Goal: Task Accomplishment & Management: Complete application form

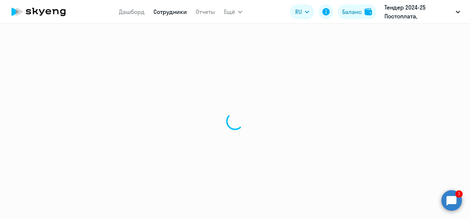
select select "30"
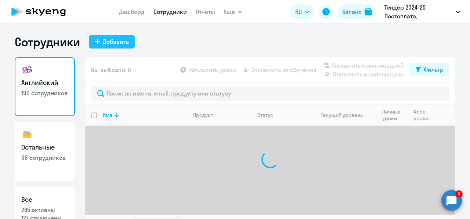
click at [113, 43] on div "Добавить" at bounding box center [116, 41] width 26 height 9
select select "english_adult_not_native_speaker"
select select "3"
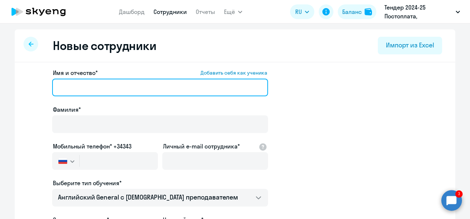
click at [80, 84] on input "Имя и отчество* Добавить себя как ученика" at bounding box center [160, 88] width 216 height 18
paste input "[PERSON_NAME]"
click at [138, 88] on input "[PERSON_NAME]" at bounding box center [160, 88] width 216 height 18
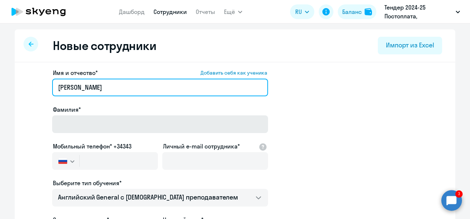
type input "[PERSON_NAME]"
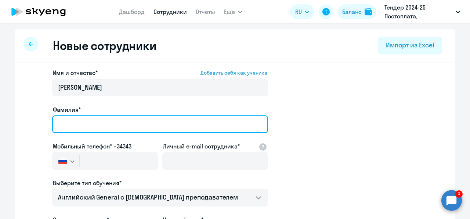
click at [124, 119] on input "Фамилия*" at bounding box center [160, 124] width 216 height 18
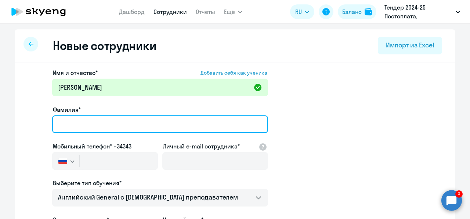
paste input "[PERSON_NAME]"
type input "[PERSON_NAME]"
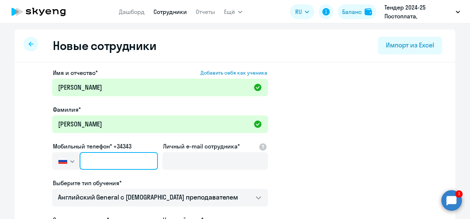
click at [103, 154] on input "text" at bounding box center [119, 161] width 78 height 18
paste input "[PHONE_NUMBER]"
type input "[PHONE_NUMBER]"
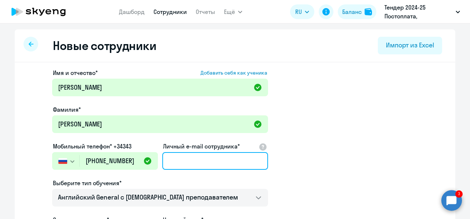
click at [180, 160] on input "Личный e-mail сотрудника*" at bounding box center [215, 161] width 106 height 18
paste input "[EMAIL_ADDRESS][DOMAIN_NAME]"
type input "[EMAIL_ADDRESS][DOMAIN_NAME]"
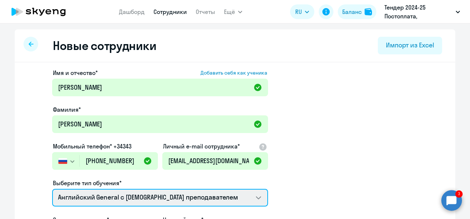
click at [185, 200] on select "Talks 15 минутные разговоры на английском Screening Test Премиум [DEMOGRAPHIC_D…" at bounding box center [160, 198] width 216 height 18
select select "english_adult_not_native_speaker_premium"
click at [52, 189] on select "Talks 15 минутные разговоры на английском Screening Test Премиум [DEMOGRAPHIC_D…" at bounding box center [160, 198] width 216 height 18
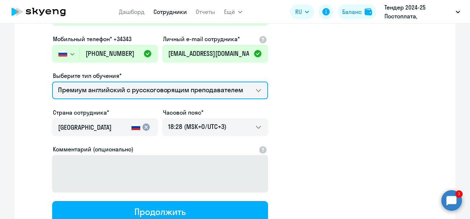
scroll to position [108, 0]
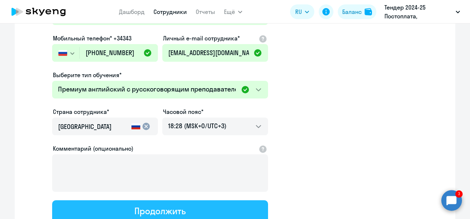
click at [190, 210] on button "Продолжить" at bounding box center [160, 211] width 216 height 22
select select "english_adult_not_native_speaker_premium"
select select "3"
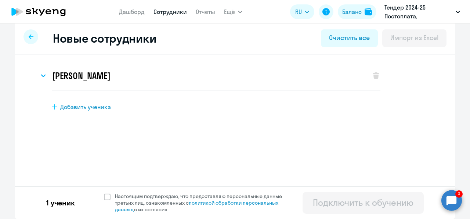
scroll to position [7, 0]
click at [203, 193] on span "Настоящим подтверждаю, что предоставляю персональные данные третьих лиц, ознако…" at bounding box center [203, 203] width 176 height 20
click at [104, 193] on input "Настоящим подтверждаю, что предоставляю персональные данные третьих лиц, ознако…" at bounding box center [104, 192] width 0 height 0
checkbox input "true"
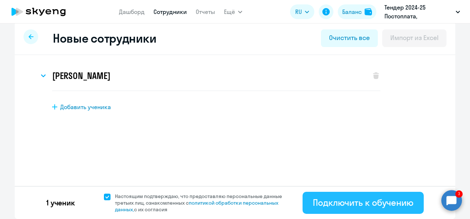
click at [354, 196] on div "Подключить к обучению" at bounding box center [363, 202] width 101 height 12
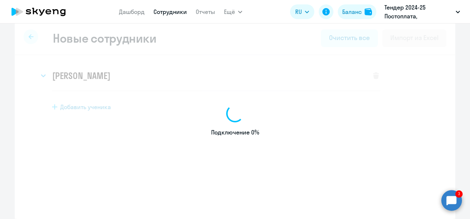
select select "english_adult_not_native_speaker"
select select "3"
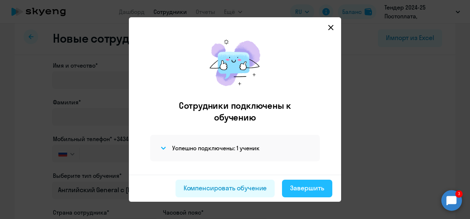
click at [302, 182] on button "Завершить" at bounding box center [307, 189] width 50 height 18
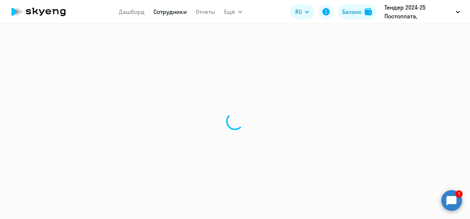
select select "30"
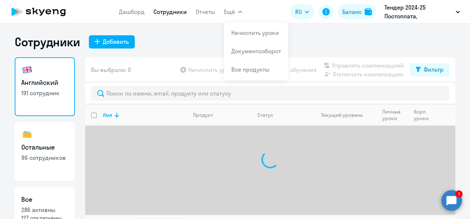
click at [230, 17] on button "Ещё" at bounding box center [233, 11] width 18 height 15
click at [230, 19] on app-header "Дашборд Сотрудники Отчеты Ещё Начислить уроки Документооборот Все продукты Дашб…" at bounding box center [235, 11] width 470 height 23
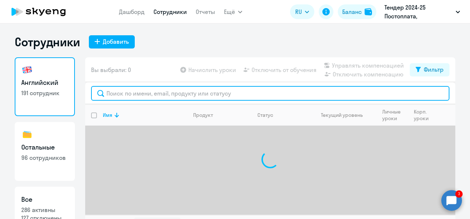
click at [152, 98] on input "text" at bounding box center [270, 93] width 358 height 15
paste input "[EMAIL_ADDRESS][DOMAIN_NAME]"
type input "[EMAIL_ADDRESS][DOMAIN_NAME]"
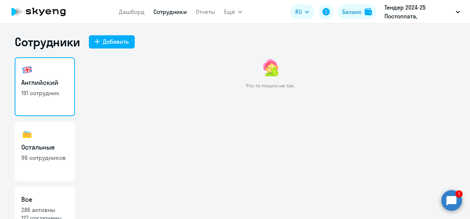
click at [171, 16] on app-menu-item-link "Сотрудники" at bounding box center [169, 11] width 33 height 9
click at [168, 10] on link "Сотрудники" at bounding box center [169, 11] width 33 height 7
click at [167, 13] on link "Сотрудники" at bounding box center [169, 11] width 33 height 7
click at [48, 86] on h3 "Английский" at bounding box center [44, 83] width 47 height 10
click at [50, 85] on h3 "Английский" at bounding box center [44, 83] width 47 height 10
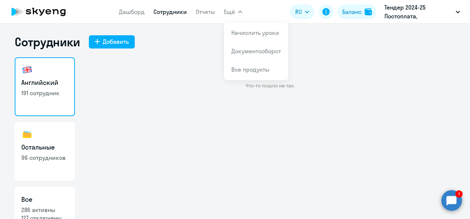
click at [226, 13] on span "Ещё" at bounding box center [229, 11] width 11 height 9
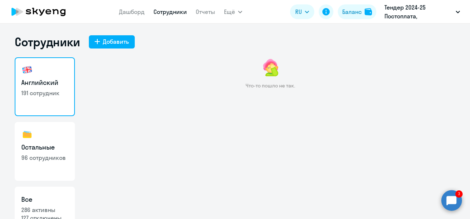
click at [229, 18] on button "Ещё" at bounding box center [233, 11] width 18 height 15
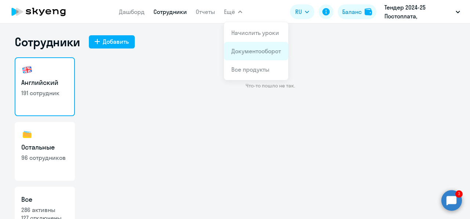
click at [238, 44] on li "Документооборот" at bounding box center [256, 51] width 64 height 18
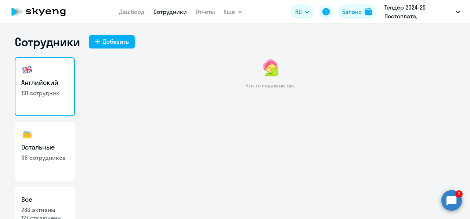
click at [238, 44] on div "Сотрудники Добавить" at bounding box center [235, 42] width 441 height 15
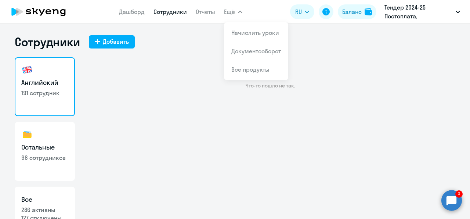
click at [230, 18] on button "Ещё" at bounding box center [233, 11] width 18 height 15
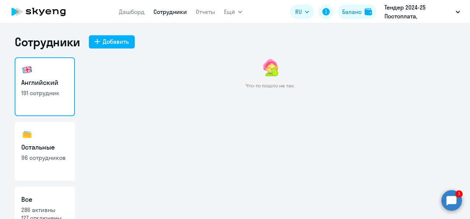
click at [231, 18] on button "Ещё" at bounding box center [233, 11] width 18 height 15
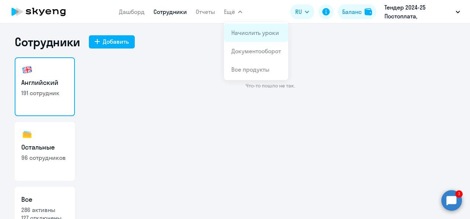
click at [240, 35] on link "Начислить уроки" at bounding box center [255, 32] width 48 height 7
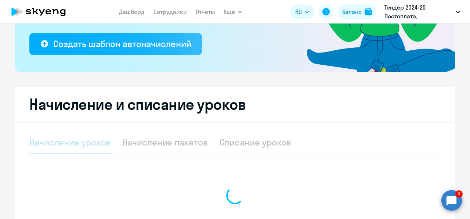
select select "10"
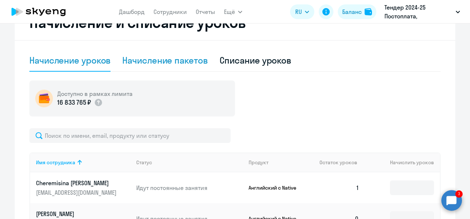
scroll to position [220, 0]
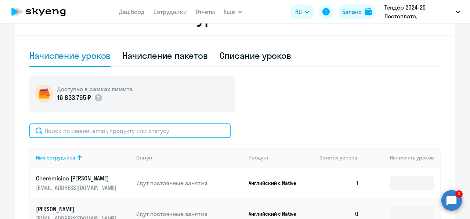
click at [129, 134] on input "text" at bounding box center [129, 130] width 201 height 15
paste input "[EMAIL_ADDRESS][DOMAIN_NAME]"
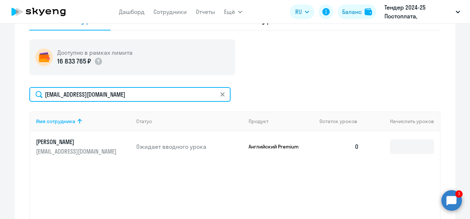
scroll to position [260, 0]
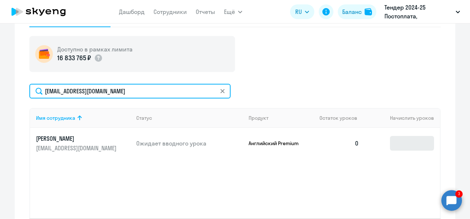
type input "[EMAIL_ADDRESS][DOMAIN_NAME]"
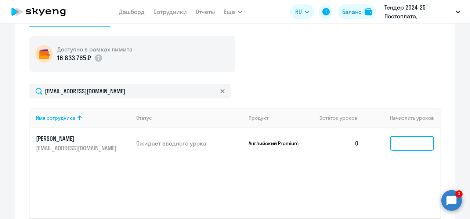
click at [394, 142] on input at bounding box center [412, 143] width 44 height 15
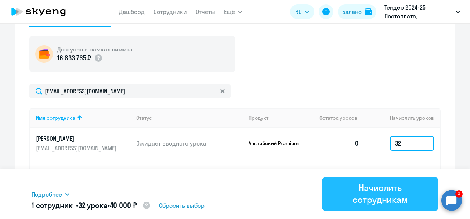
type input "32"
click at [383, 184] on div "Начислить сотрудникам" at bounding box center [380, 193] width 96 height 23
